Goal: Go to known website: Access a specific website the user already knows

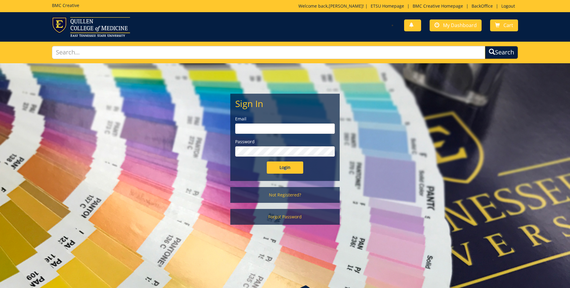
type input "[EMAIL_ADDRESS][DOMAIN_NAME]"
click at [287, 167] on input "Login" at bounding box center [285, 167] width 36 height 12
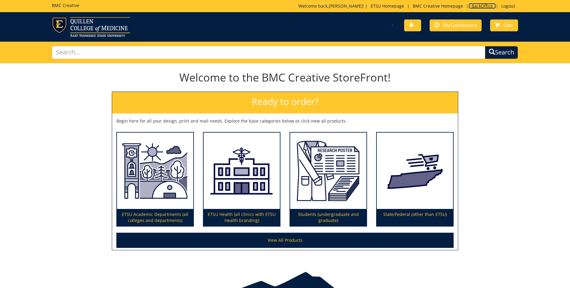
click at [479, 8] on link "BackOffice" at bounding box center [481, 6] width 27 height 6
